Goal: Information Seeking & Learning: Understand process/instructions

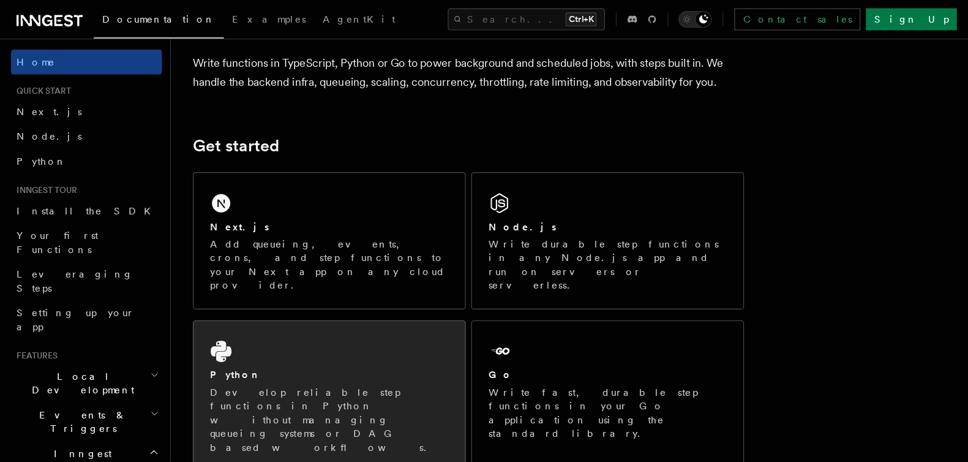
scroll to position [102, 0]
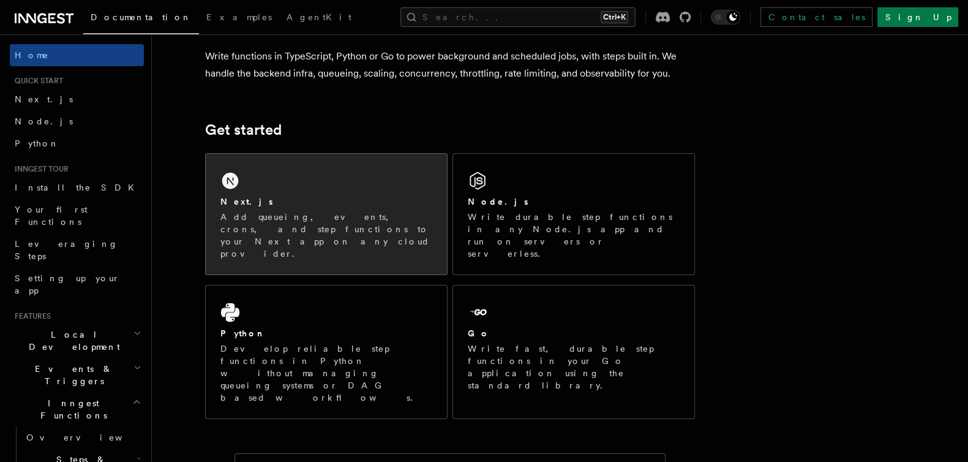
click at [324, 203] on div "Next.js" at bounding box center [326, 201] width 212 height 13
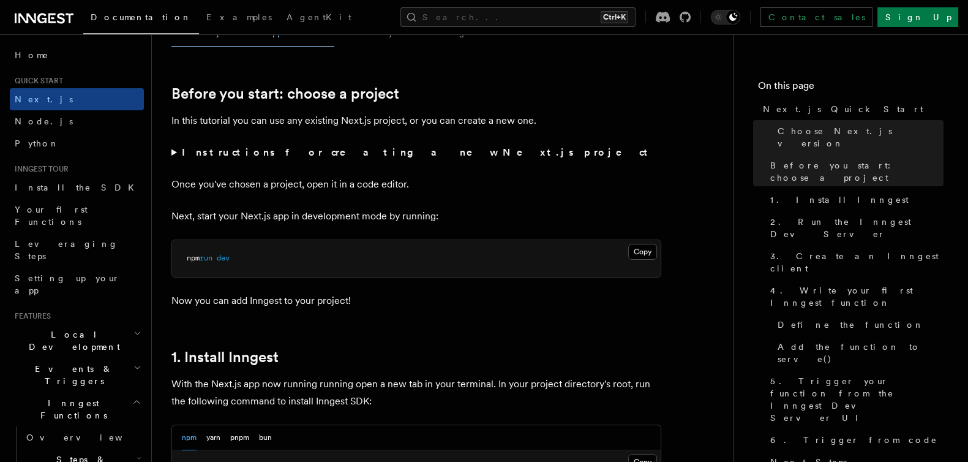
scroll to position [510, 0]
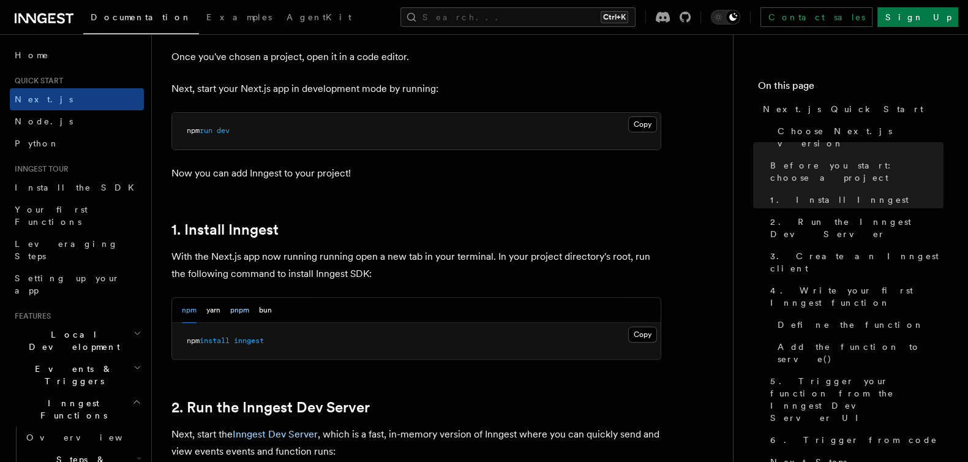
click at [239, 309] on button "pnpm" at bounding box center [239, 309] width 19 height 25
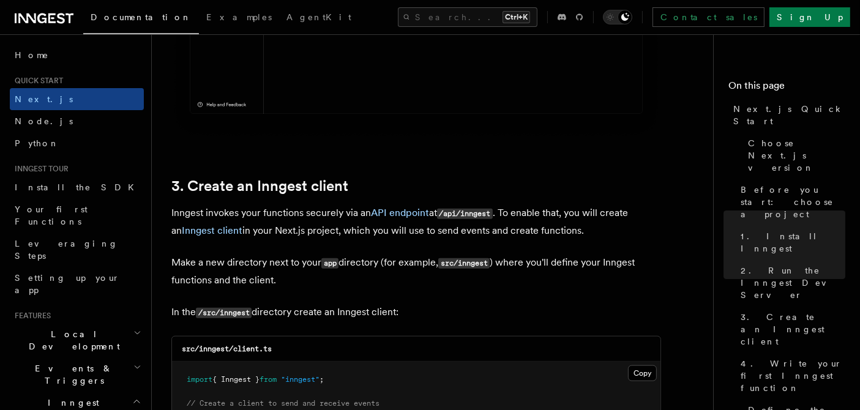
scroll to position [1431, 0]
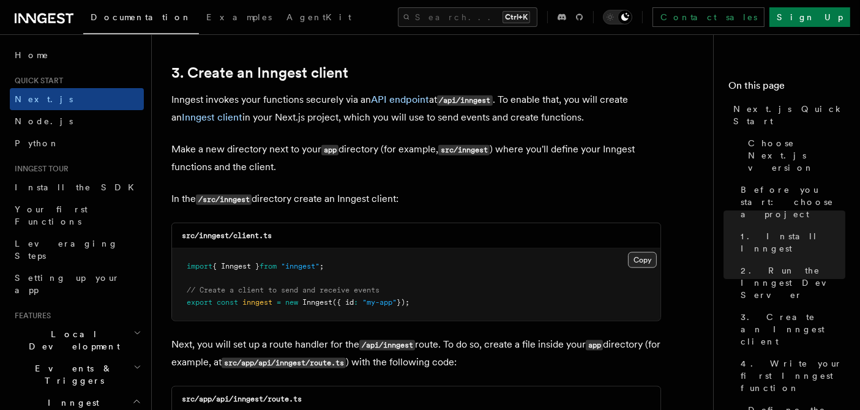
click at [648, 257] on button "Copy Copied" at bounding box center [642, 260] width 29 height 16
